Goal: Task Accomplishment & Management: Manage account settings

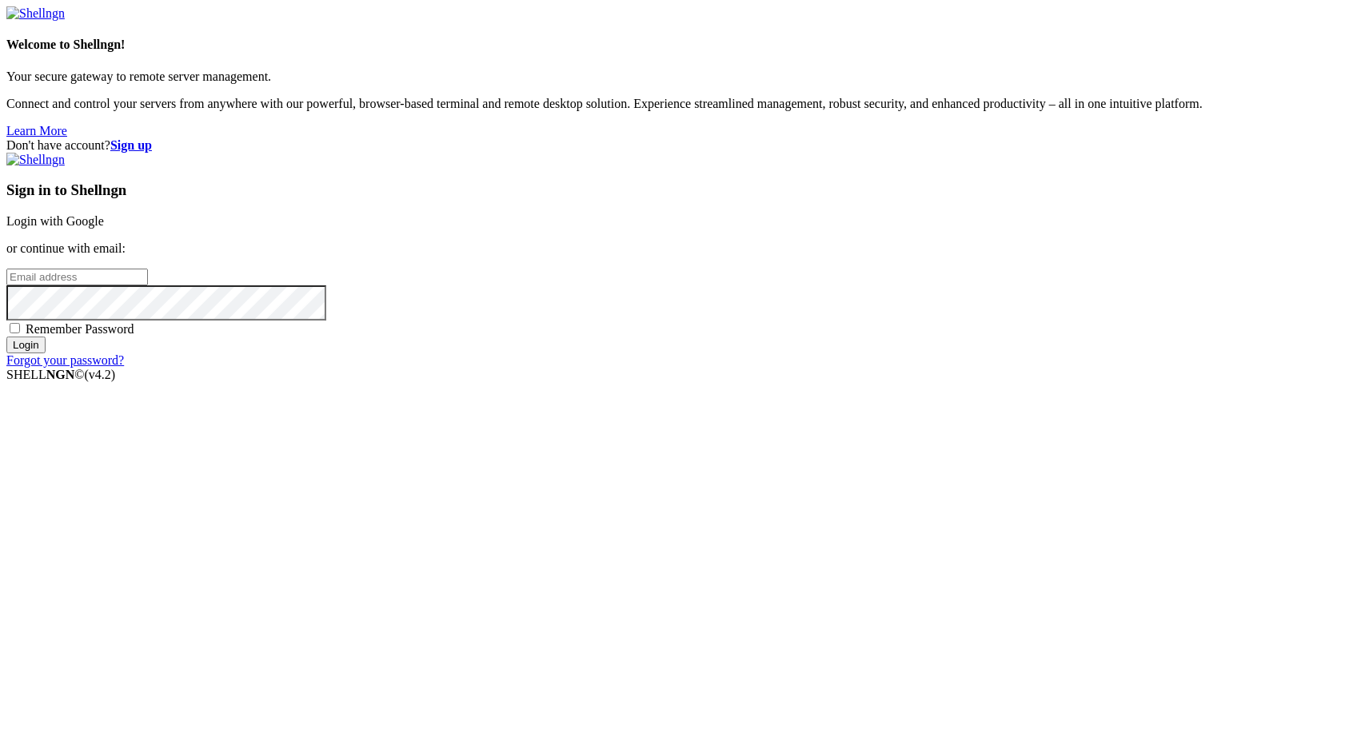
type input "[EMAIL_ADDRESS][DOMAIN_NAME]"
click at [46, 353] on input "Login" at bounding box center [25, 345] width 39 height 17
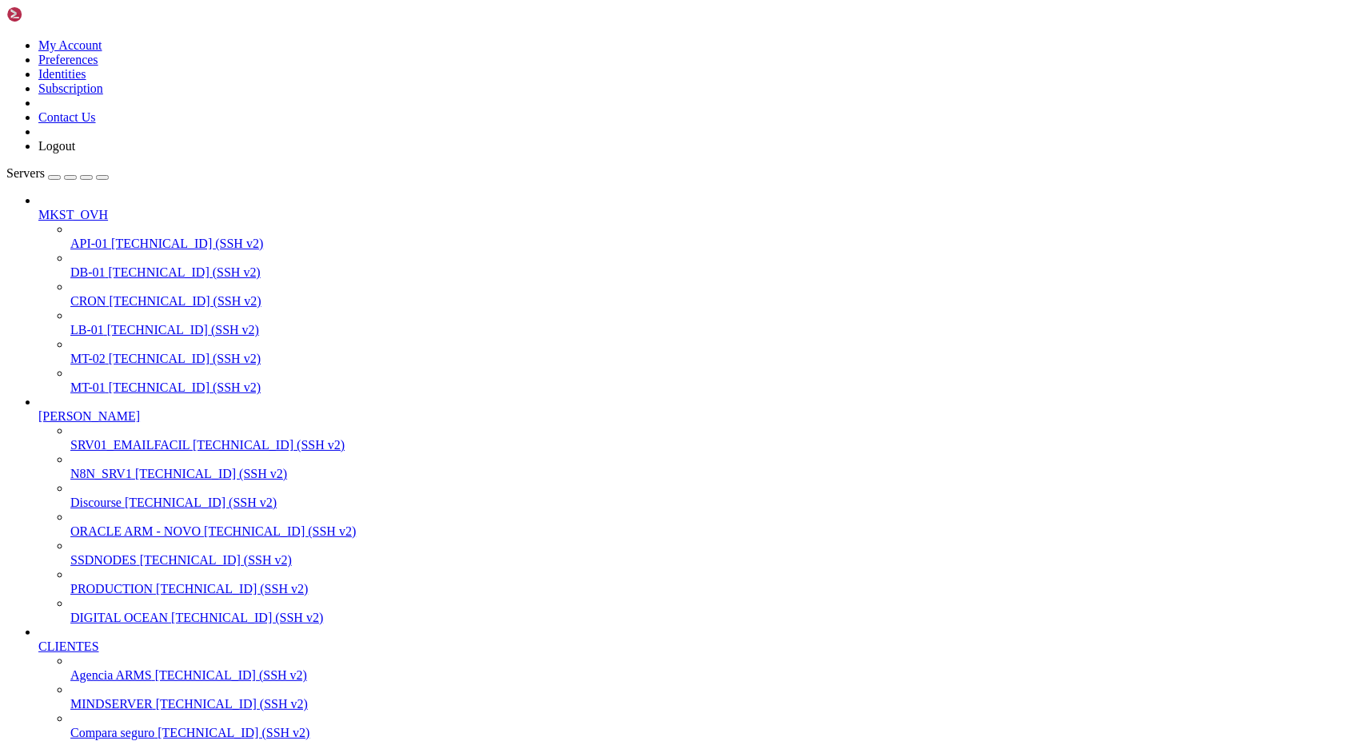
scroll to position [480, 0]
click at [157, 726] on span "[TECHNICAL_ID] (SSH v2)" at bounding box center [233, 733] width 152 height 14
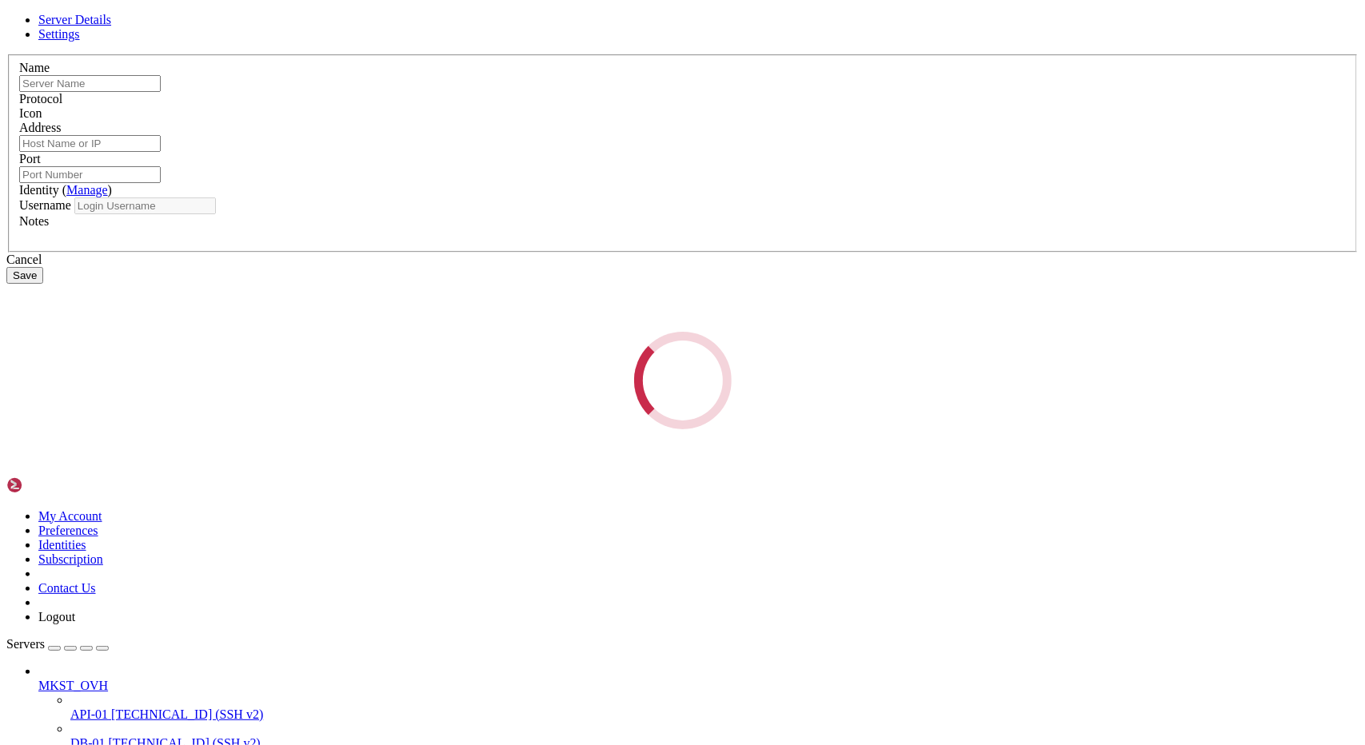
type input "Compara seguro"
type input "[TECHNICAL_ID]"
type input "22"
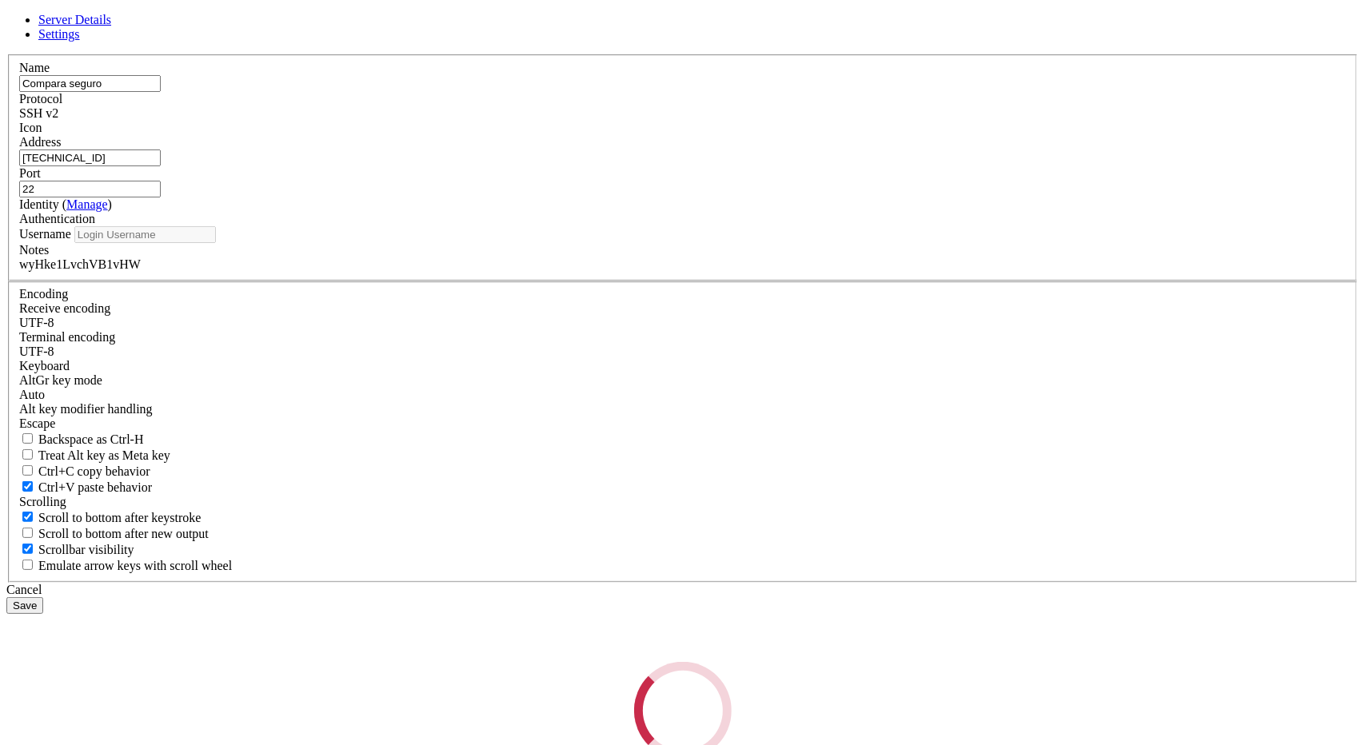
type input "root"
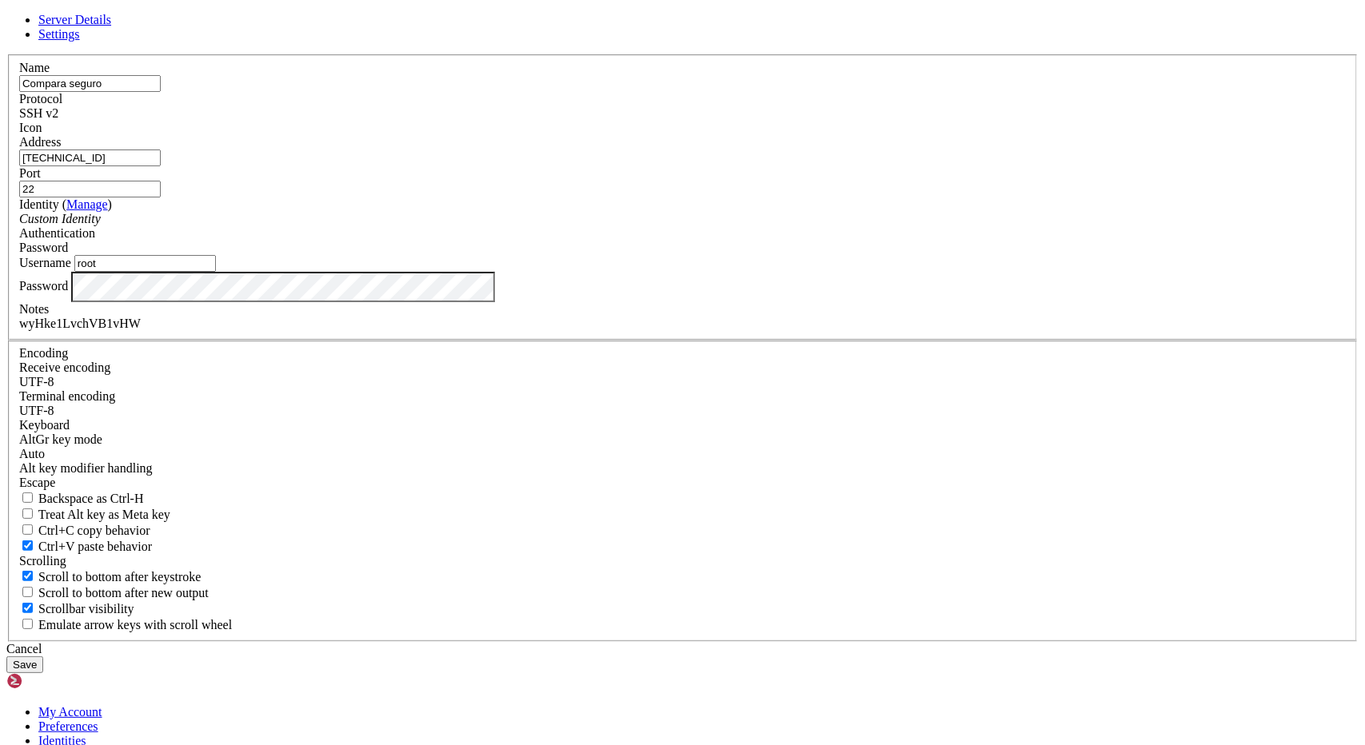
click at [161, 166] on input "[TECHNICAL_ID]" at bounding box center [89, 157] width 141 height 17
drag, startPoint x: 775, startPoint y: 568, endPoint x: 779, endPoint y: 579, distance: 10.9
click at [775, 642] on div "Cancel" at bounding box center [682, 649] width 1352 height 14
